Goal: Task Accomplishment & Management: Manage account settings

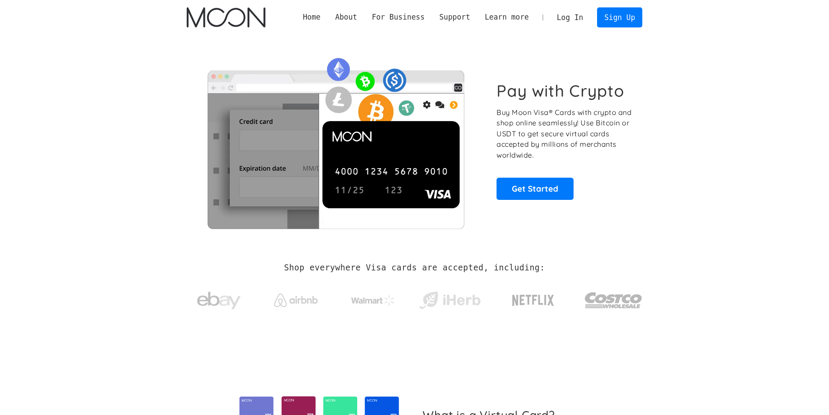
click at [569, 16] on link "Log In" at bounding box center [570, 17] width 41 height 19
